Goal: Use online tool/utility

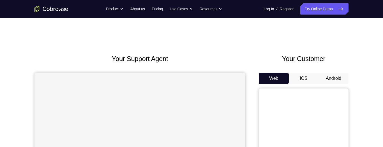
click at [337, 42] on button "Android" at bounding box center [334, 78] width 30 height 11
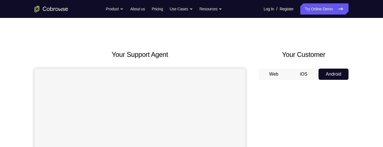
scroll to position [42, 0]
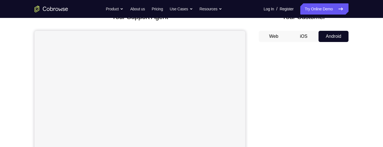
click at [308, 37] on button "iOS" at bounding box center [304, 36] width 30 height 11
click at [301, 35] on button "iOS" at bounding box center [304, 36] width 30 height 11
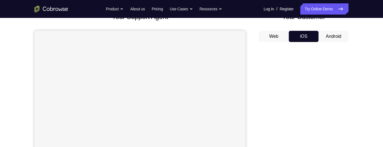
scroll to position [0, 0]
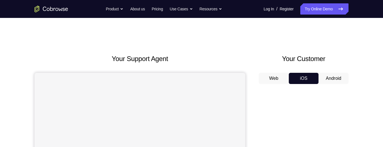
click at [335, 42] on button "Android" at bounding box center [334, 78] width 30 height 11
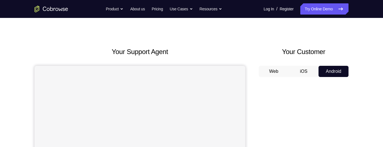
scroll to position [7, 0]
click at [339, 42] on button "Android" at bounding box center [334, 71] width 30 height 11
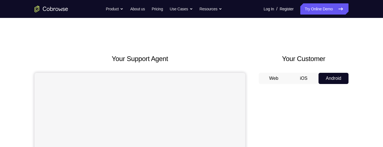
scroll to position [71, 0]
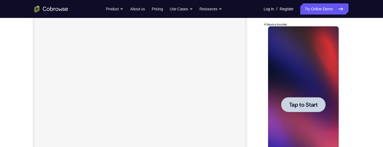
click at [305, 42] on span "Tap to Start" at bounding box center [303, 105] width 29 height 6
click at [303, 42] on div at bounding box center [303, 104] width 71 height 157
click at [305, 42] on div at bounding box center [303, 104] width 71 height 157
click at [306, 42] on div at bounding box center [303, 104] width 71 height 157
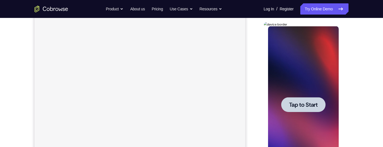
click at [306, 42] on div at bounding box center [303, 104] width 71 height 157
click at [302, 42] on div at bounding box center [303, 104] width 71 height 157
click at [303, 42] on div at bounding box center [303, 104] width 71 height 157
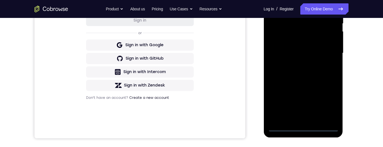
scroll to position [145, 0]
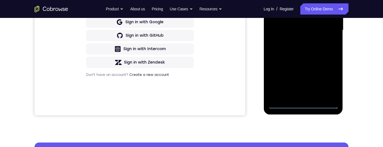
click at [304, 42] on div at bounding box center [303, 30] width 71 height 157
click at [302, 42] on div at bounding box center [303, 30] width 71 height 157
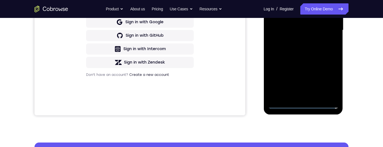
click at [302, 42] on div at bounding box center [303, 30] width 71 height 157
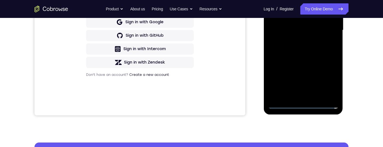
click at [302, 42] on div at bounding box center [303, 30] width 71 height 157
click at [301, 42] on div at bounding box center [303, 30] width 71 height 157
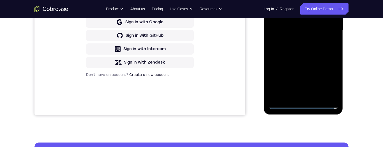
click at [304, 42] on div at bounding box center [303, 30] width 71 height 157
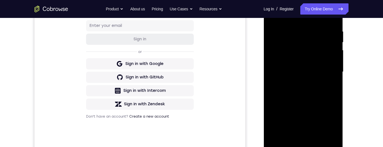
scroll to position [99, 0]
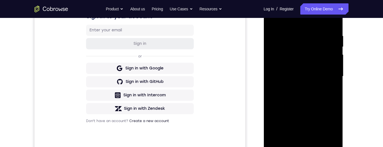
click at [306, 42] on div at bounding box center [303, 76] width 71 height 157
click at [304, 42] on div at bounding box center [303, 76] width 71 height 157
click at [305, 42] on div at bounding box center [303, 76] width 71 height 157
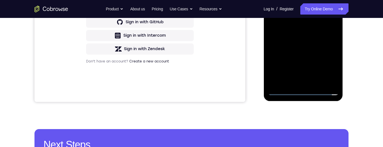
click at [306, 42] on div at bounding box center [303, 16] width 71 height 157
click at [323, 42] on div at bounding box center [303, 16] width 71 height 157
click at [325, 42] on div at bounding box center [303, 16] width 71 height 157
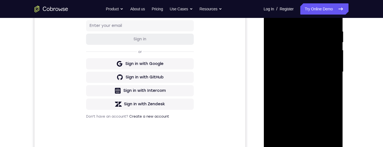
scroll to position [124, 0]
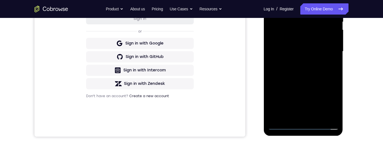
click at [327, 42] on div at bounding box center [303, 51] width 71 height 157
click at [285, 42] on div at bounding box center [303, 51] width 71 height 157
click at [283, 42] on div at bounding box center [303, 51] width 71 height 157
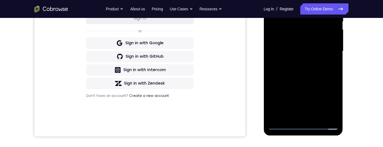
click at [284, 42] on div at bounding box center [303, 51] width 71 height 157
click at [282, 42] on div at bounding box center [303, 51] width 71 height 157
click at [284, 42] on div at bounding box center [303, 51] width 71 height 157
click at [303, 42] on div at bounding box center [303, 51] width 71 height 157
click at [331, 42] on div at bounding box center [303, 51] width 71 height 157
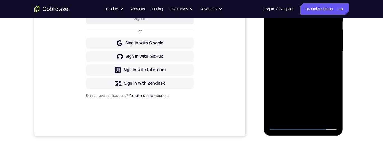
click at [328, 42] on div at bounding box center [303, 51] width 71 height 157
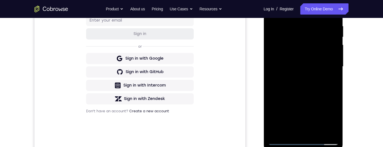
scroll to position [138, 0]
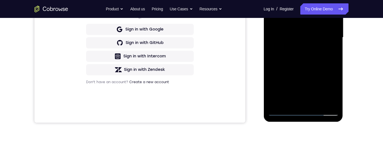
click at [306, 42] on div at bounding box center [303, 37] width 71 height 157
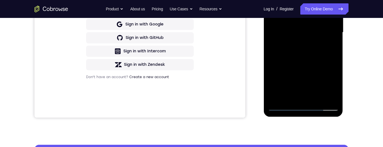
click at [303, 42] on div at bounding box center [303, 32] width 71 height 157
click at [302, 42] on div at bounding box center [303, 32] width 71 height 157
click at [304, 42] on div at bounding box center [303, 32] width 71 height 157
click at [302, 42] on div at bounding box center [303, 32] width 71 height 157
click at [304, 42] on div at bounding box center [303, 32] width 71 height 157
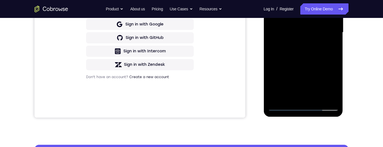
click at [304, 42] on div at bounding box center [303, 32] width 71 height 157
click at [306, 42] on div at bounding box center [303, 32] width 71 height 157
click at [303, 42] on div at bounding box center [303, 32] width 71 height 157
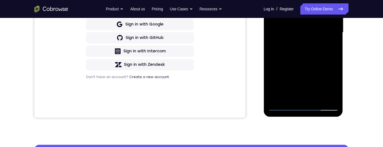
click at [303, 42] on div at bounding box center [303, 32] width 71 height 157
click at [282, 42] on div at bounding box center [303, 32] width 71 height 157
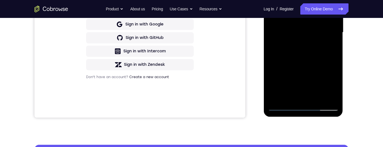
click at [282, 42] on div at bounding box center [303, 32] width 71 height 157
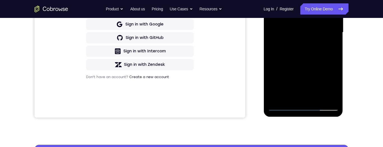
click at [282, 42] on div at bounding box center [303, 32] width 71 height 157
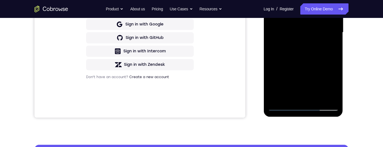
click at [282, 42] on div at bounding box center [303, 32] width 71 height 157
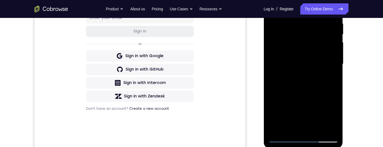
click at [281, 42] on div at bounding box center [303, 64] width 71 height 157
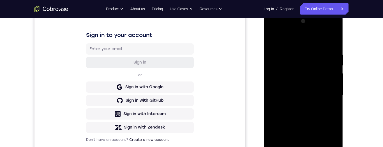
scroll to position [117, 0]
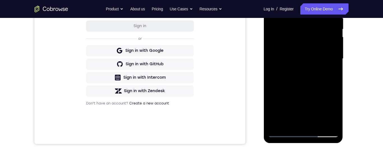
click at [306, 42] on div at bounding box center [303, 58] width 71 height 157
click at [301, 42] on div at bounding box center [303, 58] width 71 height 157
click at [305, 42] on div at bounding box center [303, 58] width 71 height 157
click at [306, 42] on div at bounding box center [303, 58] width 71 height 157
click at [305, 42] on div at bounding box center [303, 58] width 71 height 157
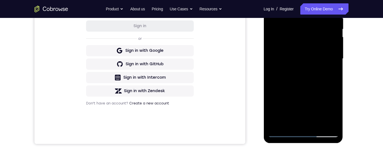
click at [330, 42] on div at bounding box center [303, 58] width 71 height 157
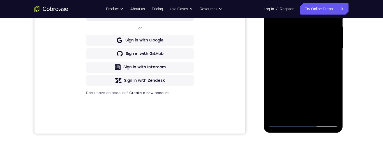
scroll to position [0, 0]
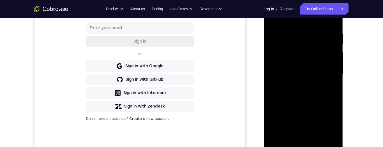
click at [330, 42] on div at bounding box center [303, 74] width 71 height 157
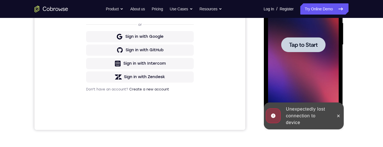
scroll to position [132, 0]
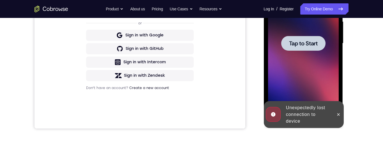
click at [300, 42] on div at bounding box center [303, 43] width 44 height 15
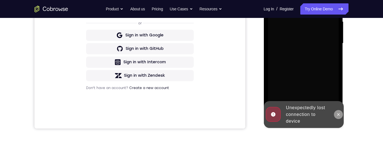
click at [339, 42] on icon at bounding box center [338, 115] width 4 height 4
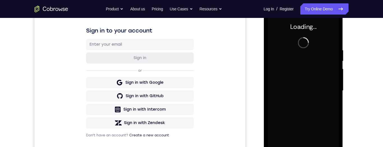
scroll to position [82, 0]
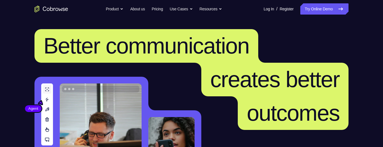
scroll to position [93, 0]
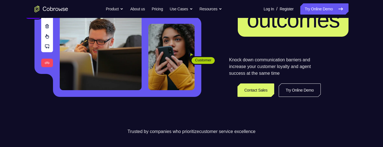
click at [303, 42] on link "Try Online Demo" at bounding box center [300, 90] width 42 height 13
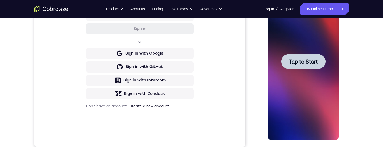
click at [308, 42] on span "Tap to Start" at bounding box center [303, 62] width 29 height 6
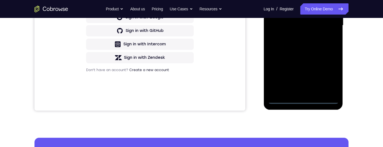
scroll to position [176, 0]
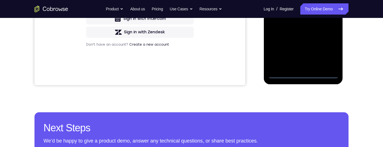
click at [303, 42] on div at bounding box center [303, -1] width 71 height 157
click at [305, 42] on div at bounding box center [303, -1] width 71 height 157
click at [308, 42] on div at bounding box center [303, -1] width 71 height 157
click at [303, 42] on div at bounding box center [303, -1] width 71 height 157
click at [329, 42] on div at bounding box center [303, -1] width 71 height 157
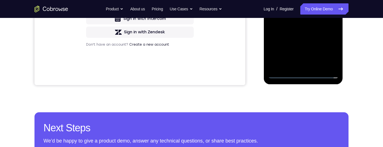
click at [326, 42] on div at bounding box center [303, -1] width 71 height 157
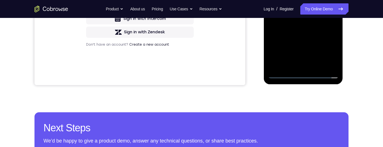
click at [327, 42] on div at bounding box center [303, -1] width 71 height 157
click at [332, 42] on div at bounding box center [303, -1] width 71 height 157
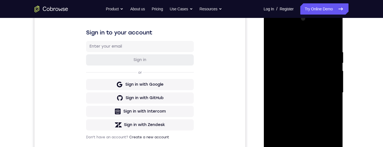
scroll to position [75, 0]
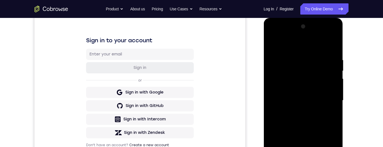
click at [272, 35] on div at bounding box center [303, 100] width 71 height 157
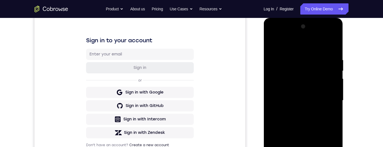
click at [272, 35] on div at bounding box center [303, 100] width 71 height 157
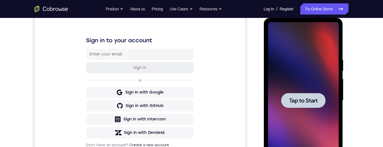
click at [322, 42] on div at bounding box center [303, 100] width 44 height 15
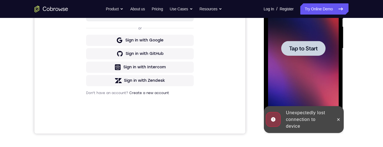
scroll to position [128, 0]
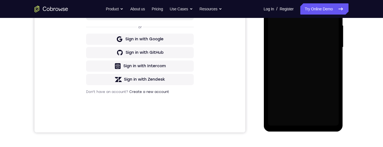
click at [342, 42] on div "Loading..." at bounding box center [303, 48] width 79 height 167
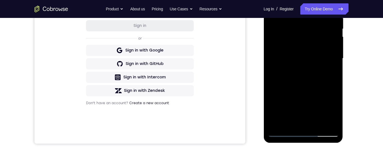
scroll to position [185, 0]
